Goal: Consume media (video, audio)

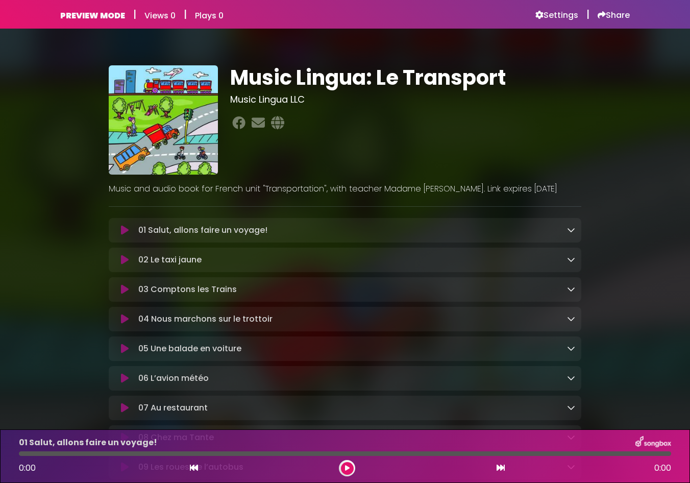
click at [127, 230] on icon at bounding box center [125, 230] width 8 height 10
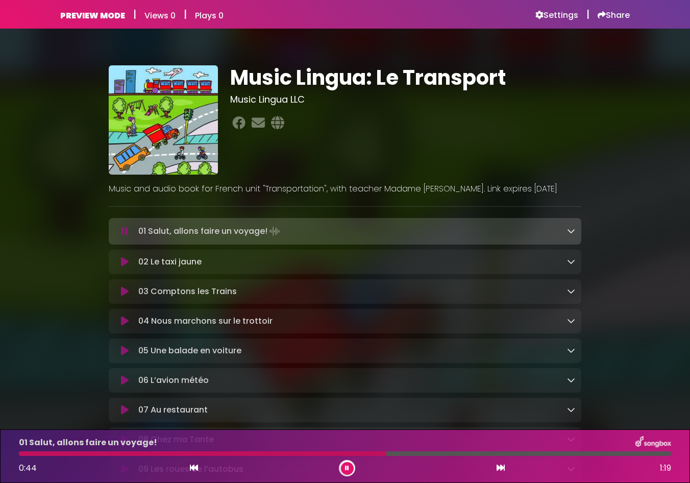
click at [123, 262] on icon at bounding box center [125, 262] width 8 height 10
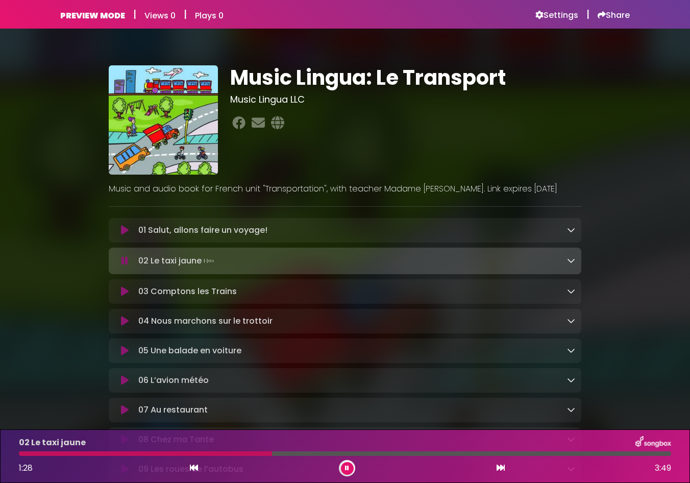
click at [127, 295] on icon at bounding box center [125, 291] width 8 height 10
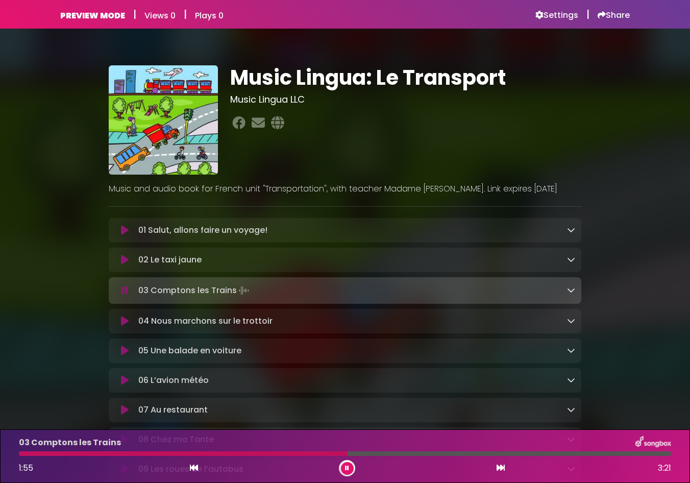
click at [383, 453] on div at bounding box center [345, 453] width 652 height 5
click at [403, 455] on div at bounding box center [345, 453] width 652 height 5
click at [121, 323] on icon at bounding box center [125, 321] width 8 height 10
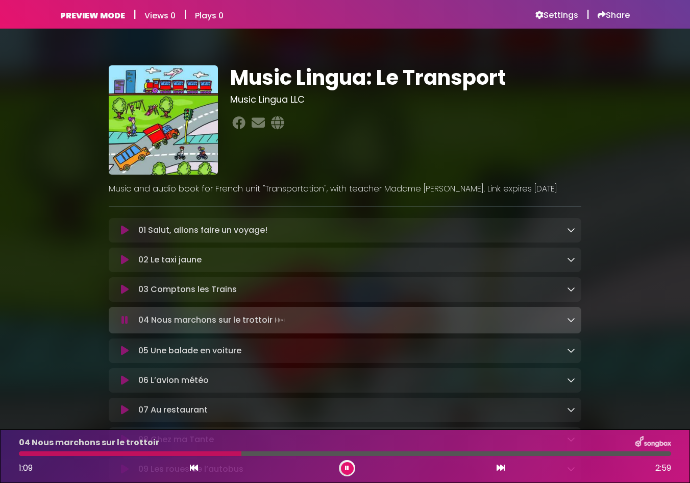
click at [123, 355] on icon at bounding box center [125, 350] width 8 height 10
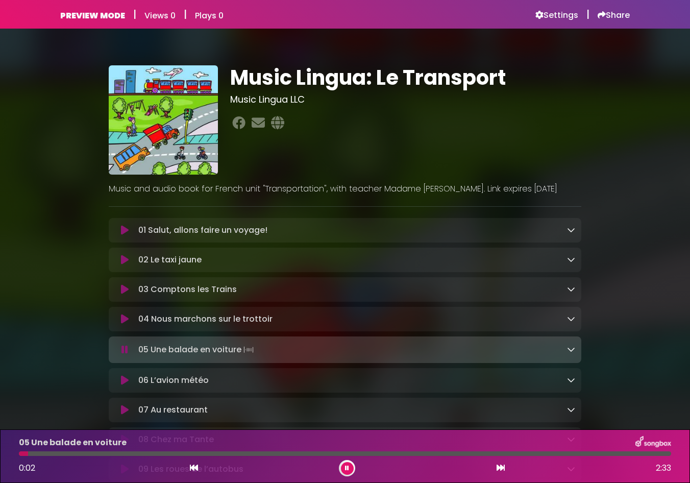
click at [108, 451] on div at bounding box center [345, 453] width 652 height 5
click at [215, 452] on div at bounding box center [345, 453] width 652 height 5
click at [122, 385] on icon at bounding box center [125, 380] width 8 height 10
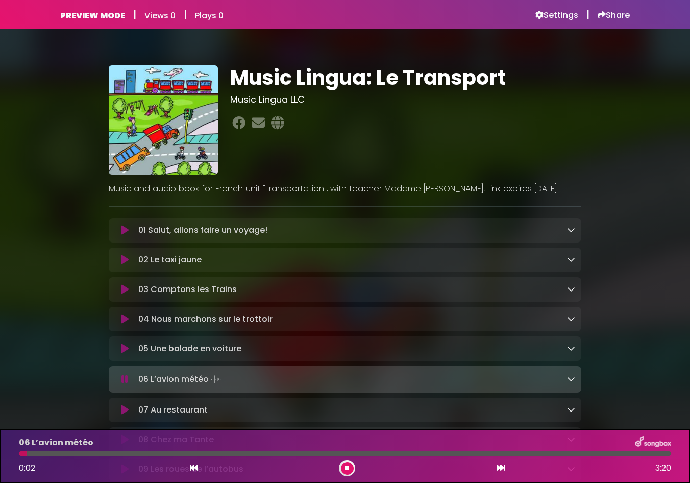
click at [135, 451] on div at bounding box center [345, 453] width 652 height 5
click at [230, 453] on div at bounding box center [345, 453] width 652 height 5
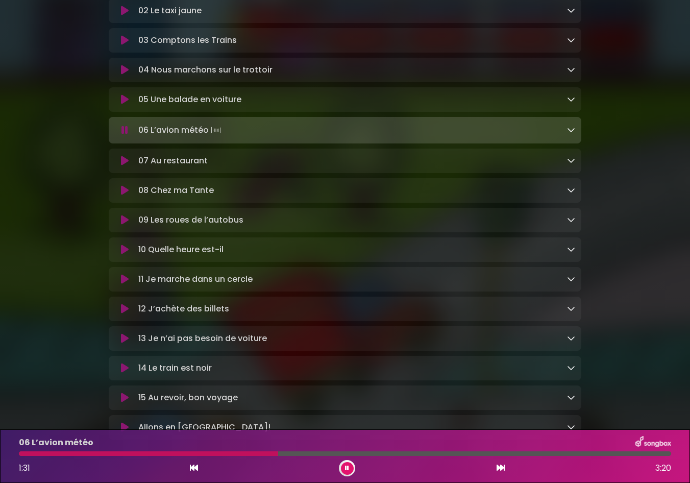
scroll to position [257, 0]
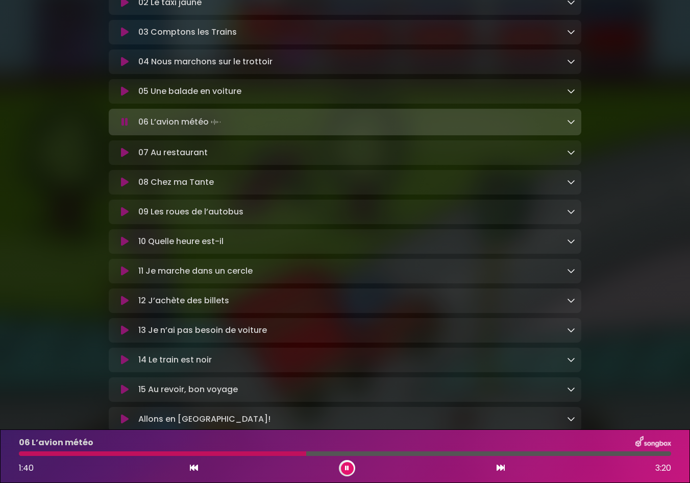
click at [122, 156] on icon at bounding box center [125, 152] width 8 height 10
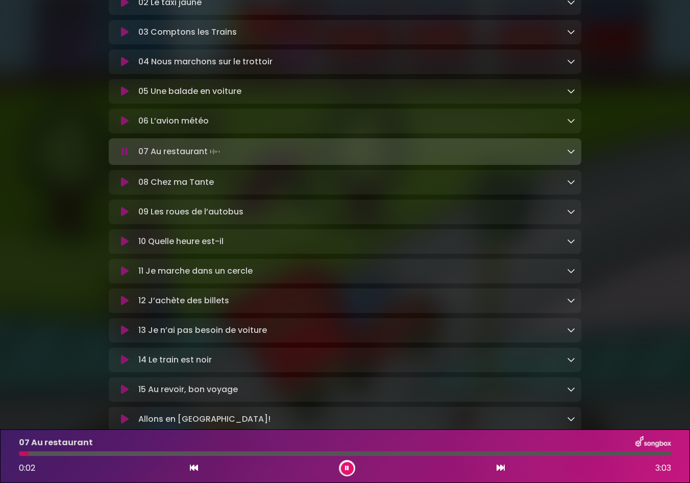
click at [227, 452] on div at bounding box center [345, 453] width 652 height 5
click at [383, 452] on div at bounding box center [345, 453] width 652 height 5
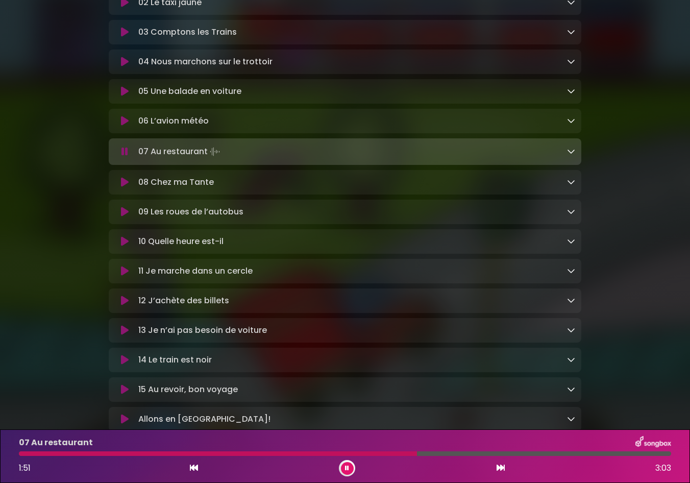
click at [124, 217] on icon at bounding box center [125, 212] width 8 height 10
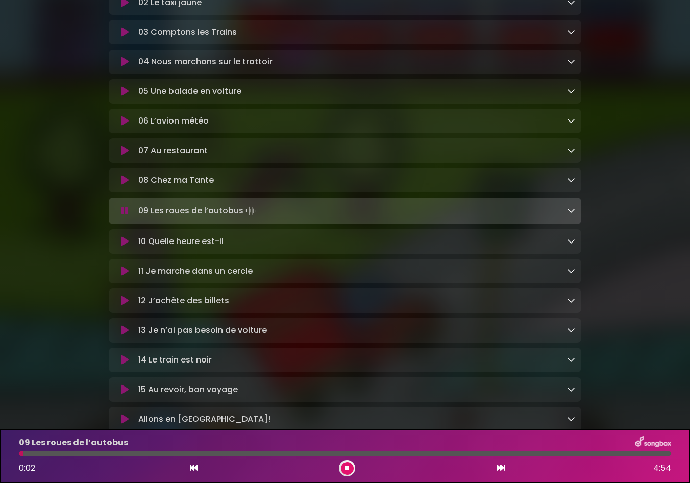
click at [236, 453] on div at bounding box center [345, 453] width 652 height 5
click at [319, 452] on div at bounding box center [345, 453] width 652 height 5
click at [369, 452] on div at bounding box center [345, 453] width 652 height 5
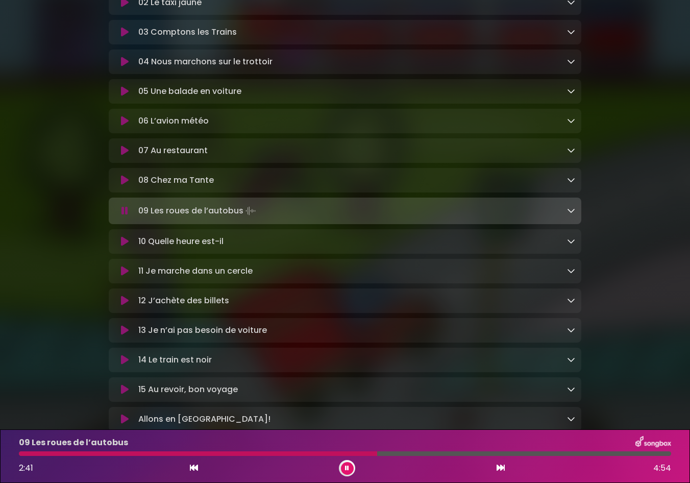
click at [397, 451] on div at bounding box center [345, 453] width 652 height 5
click at [427, 453] on div at bounding box center [345, 453] width 652 height 5
click at [445, 454] on div at bounding box center [345, 453] width 652 height 5
click at [470, 454] on div at bounding box center [345, 453] width 652 height 5
click at [122, 216] on icon at bounding box center [124, 211] width 7 height 10
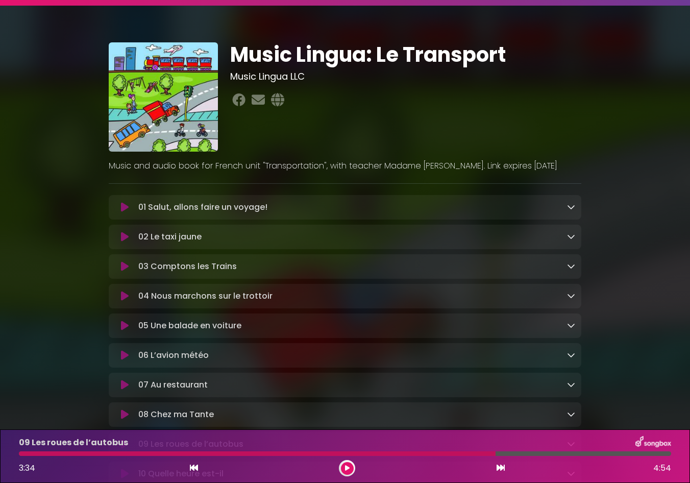
scroll to position [0, 0]
